Goal: Information Seeking & Learning: Learn about a topic

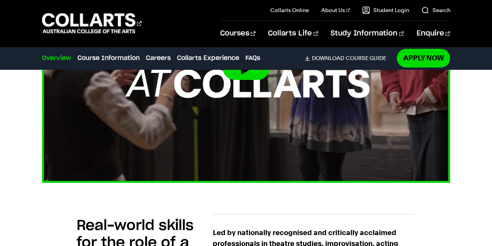
scroll to position [335, 0]
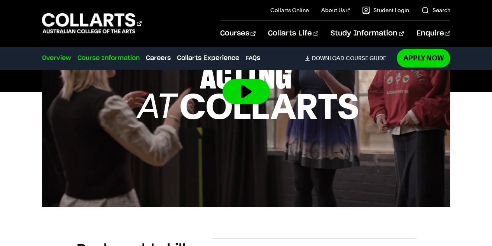
click at [113, 60] on link "Course Information" at bounding box center [108, 57] width 62 height 9
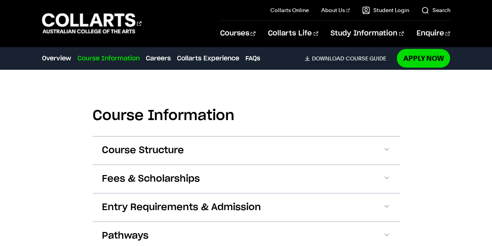
scroll to position [686, 0]
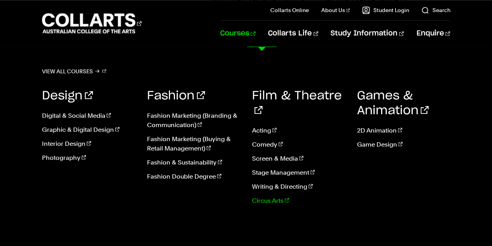
click at [281, 195] on link "Circus Arts" at bounding box center [298, 199] width 93 height 9
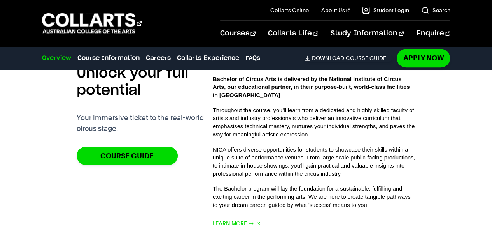
scroll to position [457, 0]
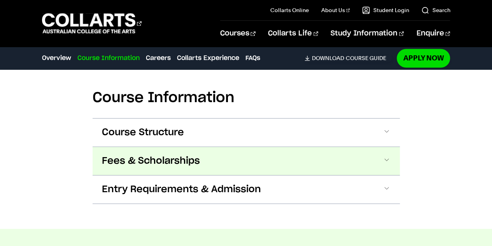
click at [269, 165] on button "Fees & Scholarships" at bounding box center [247, 161] width 308 height 28
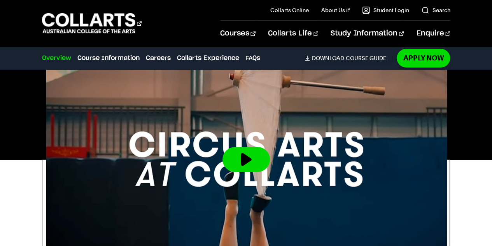
scroll to position [227, 0]
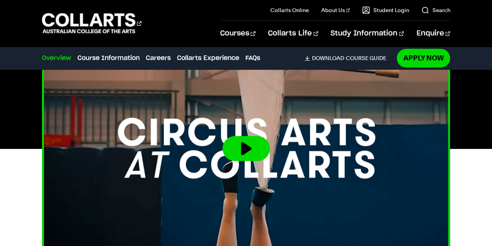
click at [240, 145] on button at bounding box center [246, 148] width 47 height 25
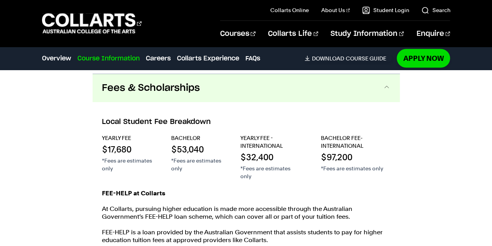
scroll to position [872, 0]
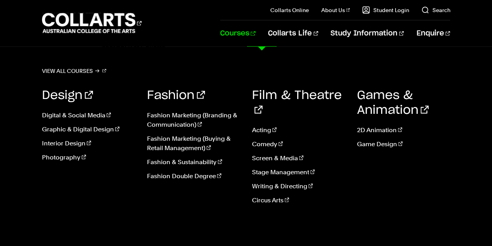
click at [256, 38] on link "Courses" at bounding box center [237, 34] width 35 height 26
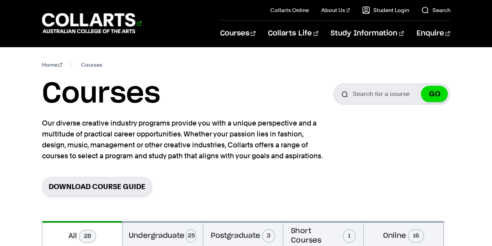
click at [72, 18] on 1 "Go to homepage" at bounding box center [89, 23] width 94 height 20
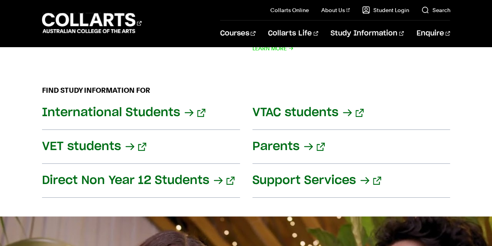
scroll to position [994, 0]
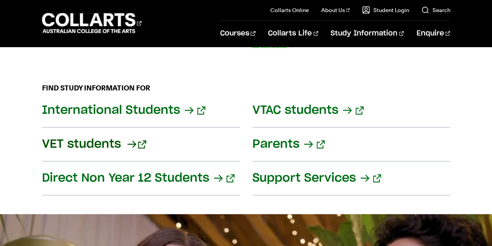
click at [121, 133] on link "VET students" at bounding box center [141, 144] width 198 height 34
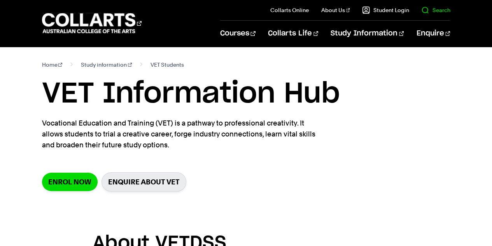
click at [426, 12] on link "Search" at bounding box center [436, 10] width 29 height 8
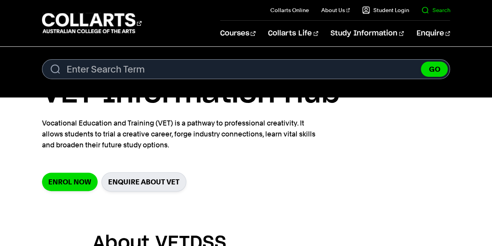
click at [427, 10] on link "Search" at bounding box center [436, 10] width 29 height 8
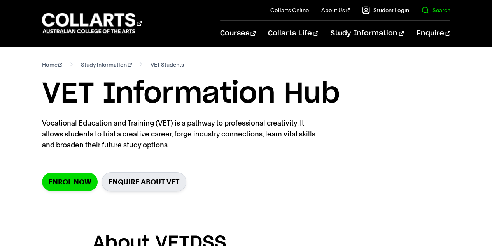
click at [427, 10] on link "Search" at bounding box center [436, 10] width 29 height 8
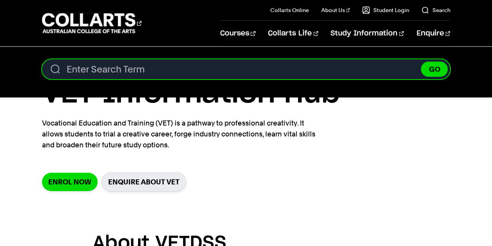
click at [295, 67] on input "Search content" at bounding box center [246, 69] width 409 height 20
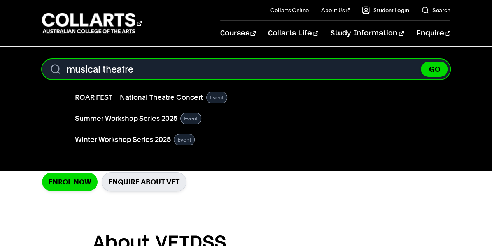
type input "musical theatre"
click at [421, 62] on button "GO" at bounding box center [434, 69] width 27 height 15
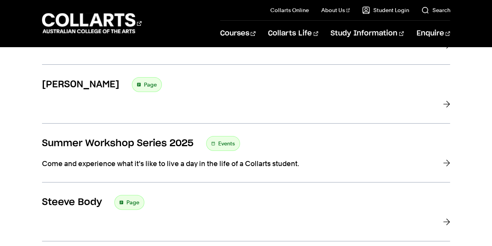
scroll to position [272, 0]
click at [169, 137] on h3 "Summer Workshop Series 2025" at bounding box center [118, 143] width 152 height 12
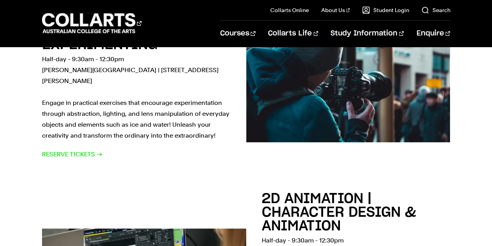
scroll to position [1553, 0]
